Goal: Check status: Check status

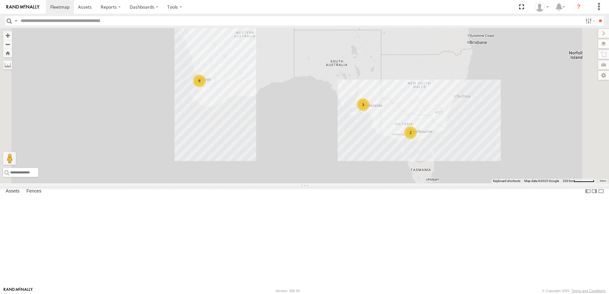
click at [0, 0] on div "[PERSON_NAME] (new)Tech 1IJX358 All Assets" at bounding box center [0, 0] width 0 height 0
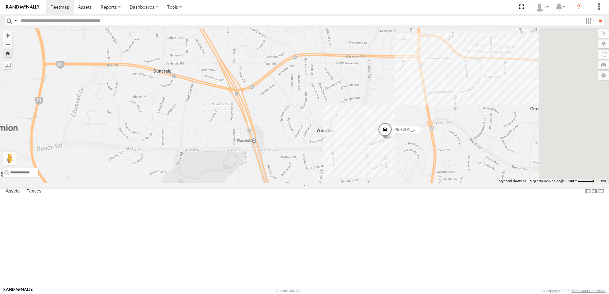
drag, startPoint x: 398, startPoint y: 182, endPoint x: 304, endPoint y: 106, distance: 121.4
click at [304, 106] on div "Abdul (new)Tech 1IJX358" at bounding box center [304, 105] width 609 height 155
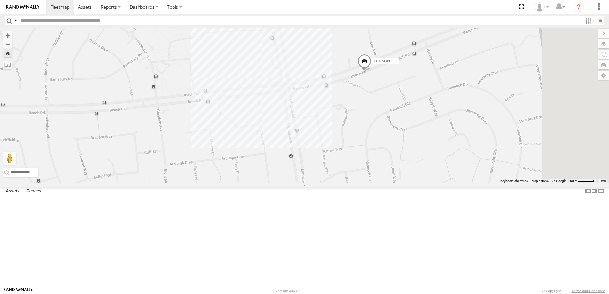
drag, startPoint x: 354, startPoint y: 130, endPoint x: 223, endPoint y: 133, distance: 131.2
click at [225, 133] on div "Abdul (new)Tech 1IJX358" at bounding box center [304, 105] width 609 height 155
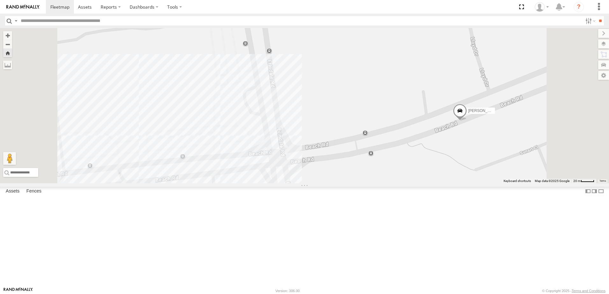
drag, startPoint x: 300, startPoint y: 140, endPoint x: 291, endPoint y: 148, distance: 12.0
click at [306, 150] on div "Abdul (new)Tech 1IJX358" at bounding box center [304, 105] width 609 height 155
click at [280, 168] on div "Abdul (new)Tech 1IJX358" at bounding box center [304, 105] width 609 height 155
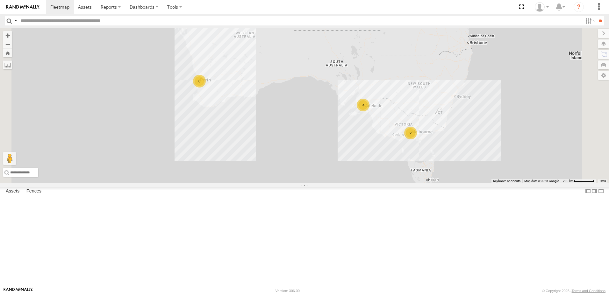
click at [0, 0] on div "Abdul (new)Tech 1IJX358" at bounding box center [0, 0] width 0 height 0
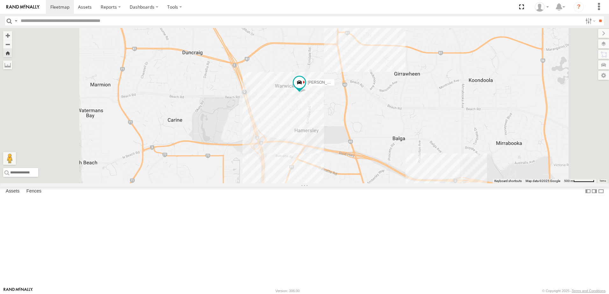
click at [0, 0] on span at bounding box center [0, 0] width 0 height 0
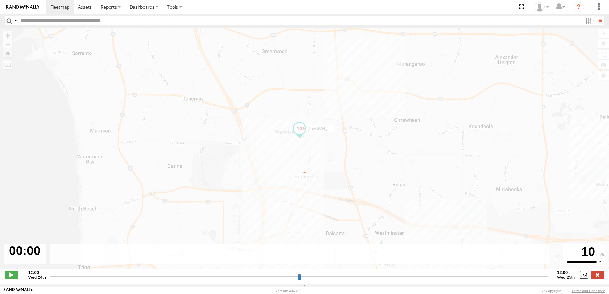
click at [596, 279] on label at bounding box center [597, 275] width 13 height 8
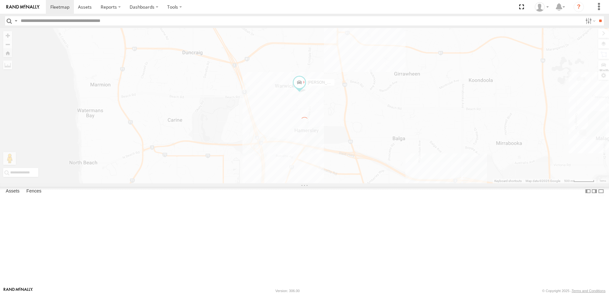
type input "**********"
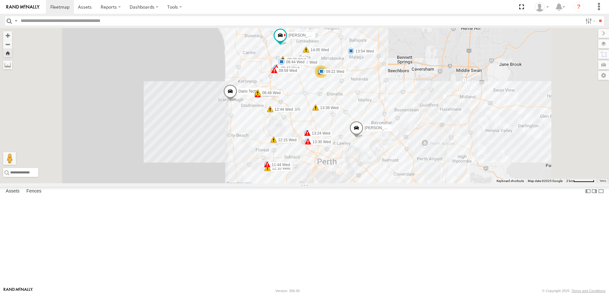
click at [0, 0] on div "Abdul (new)Tech 1IJX358" at bounding box center [0, 0] width 0 height 0
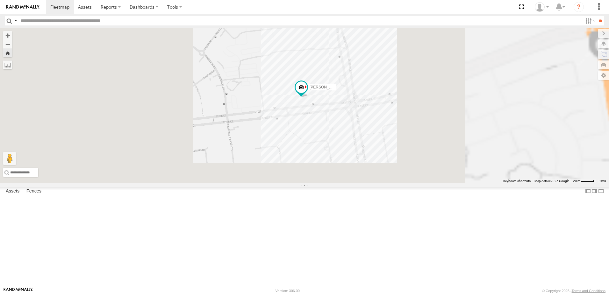
click at [0, 0] on span at bounding box center [0, 0] width 0 height 0
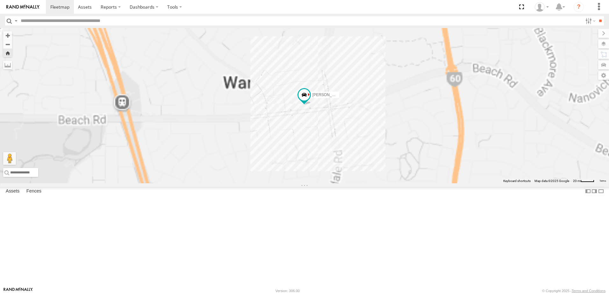
click at [0, 0] on span at bounding box center [0, 0] width 0 height 0
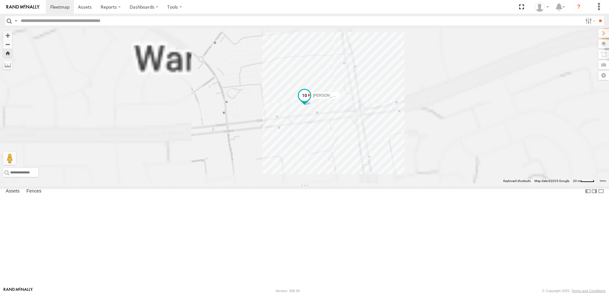
click at [310, 101] on span at bounding box center [304, 95] width 11 height 11
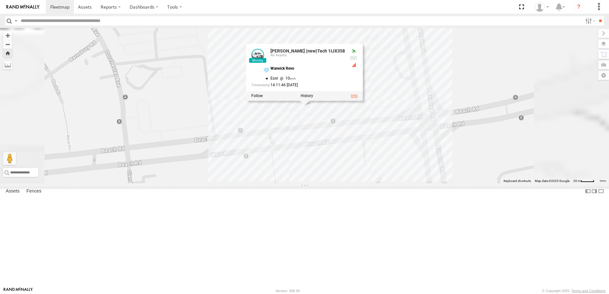
click at [358, 98] on link at bounding box center [354, 96] width 7 height 4
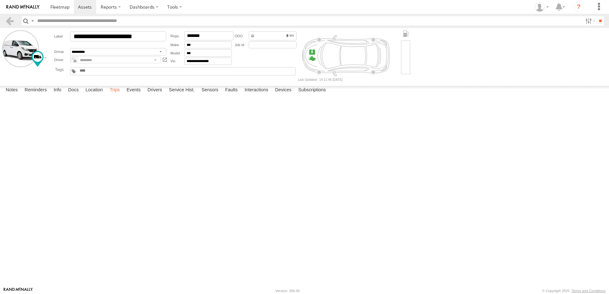
click at [113, 95] on label "Trips" at bounding box center [114, 90] width 17 height 9
